Goal: Contribute content: Add original content to the website for others to see

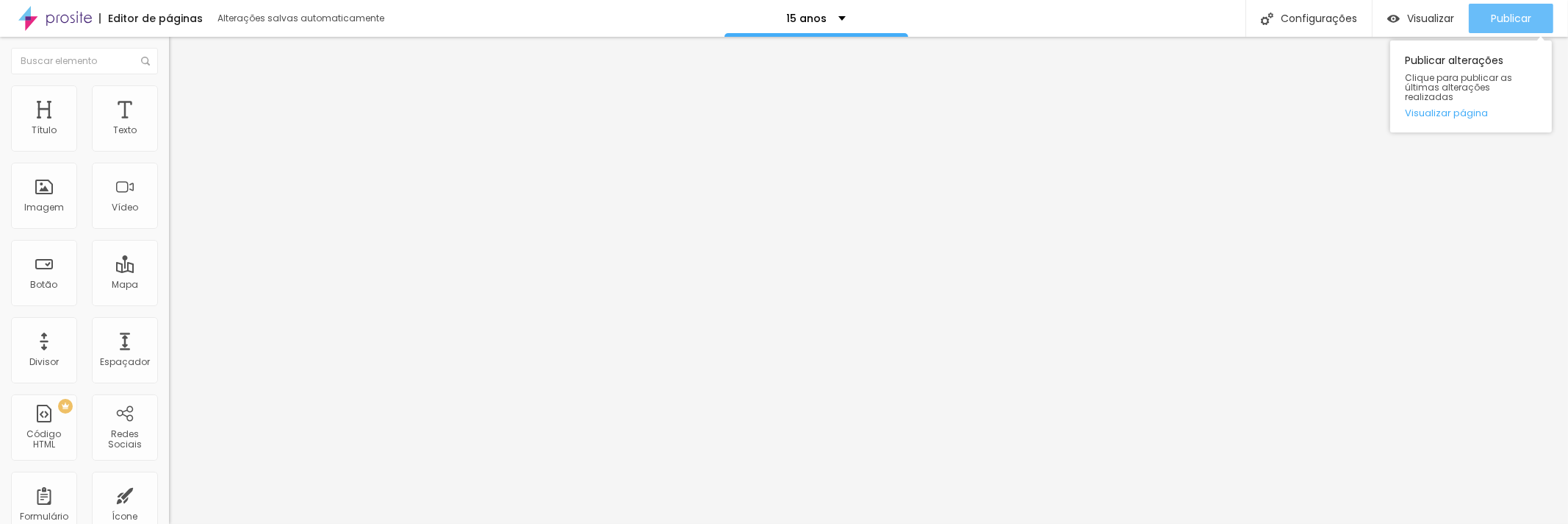
click at [1517, 11] on font "Publicar" at bounding box center [1510, 18] width 41 height 14
click at [1522, 18] on font "Publicar" at bounding box center [1510, 18] width 41 height 14
click at [1532, 18] on button "Publicar" at bounding box center [1511, 18] width 85 height 30
click at [1499, 15] on span "Publicar" at bounding box center [1510, 18] width 41 height 12
click at [1494, 14] on font "Publicar" at bounding box center [1510, 18] width 41 height 14
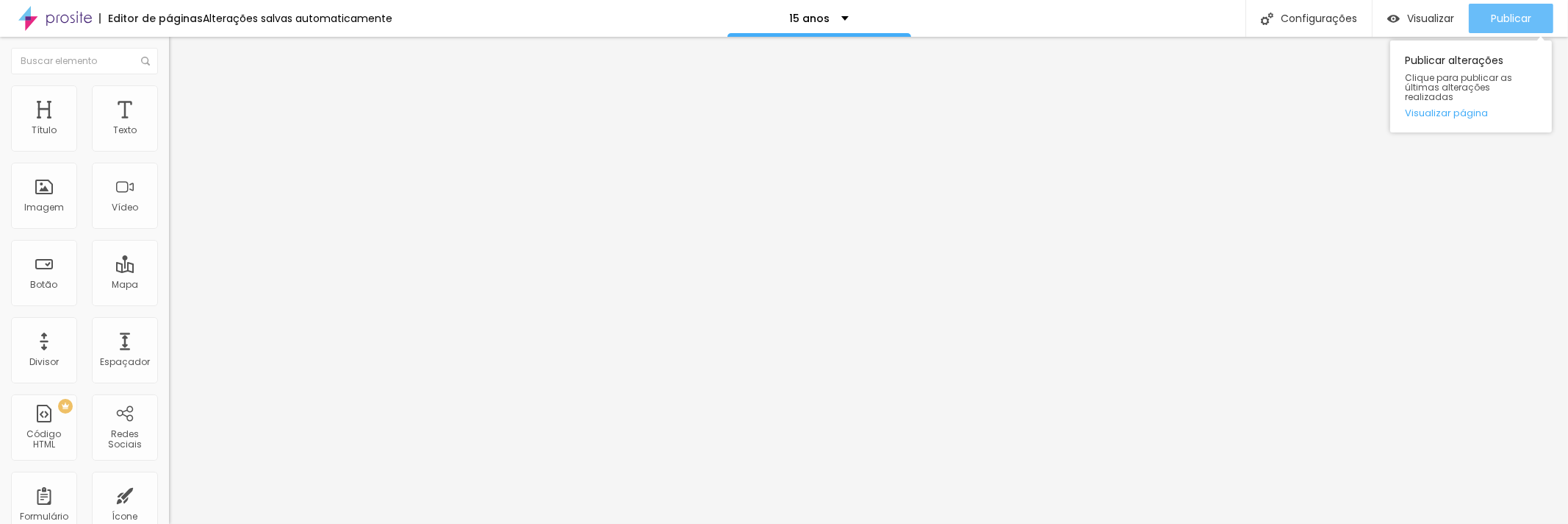
click at [1508, 14] on font "Publicar" at bounding box center [1510, 18] width 41 height 14
